Goal: Navigation & Orientation: Find specific page/section

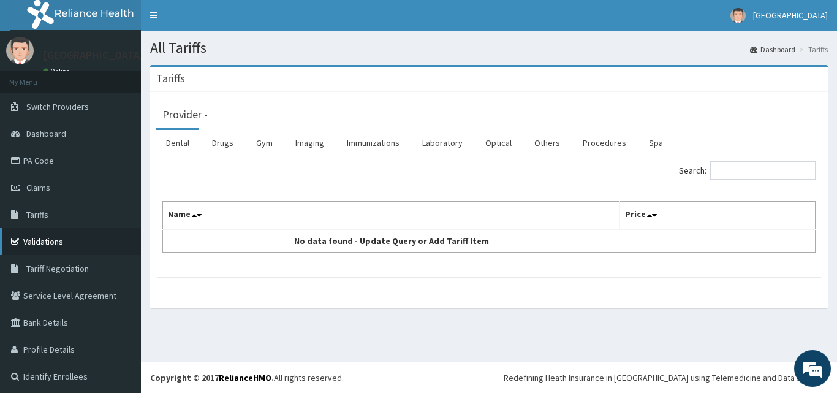
click at [43, 242] on link "Validations" at bounding box center [70, 241] width 141 height 27
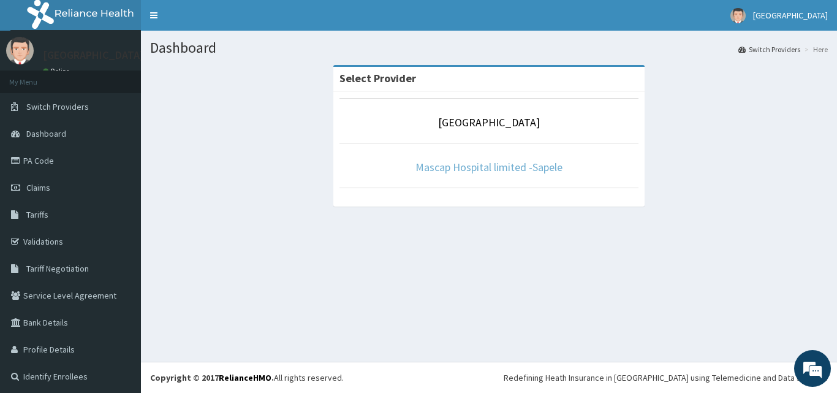
click at [455, 173] on link "Mascap Hospital limited -Sapele" at bounding box center [488, 167] width 147 height 14
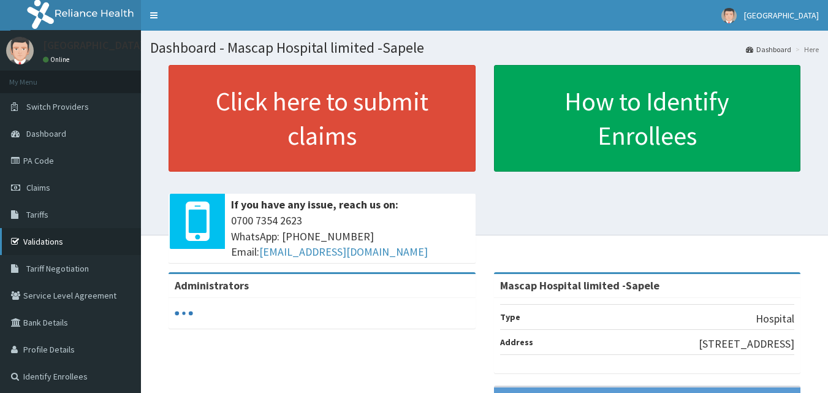
click at [56, 240] on link "Validations" at bounding box center [70, 241] width 141 height 27
